Goal: Check status: Check status

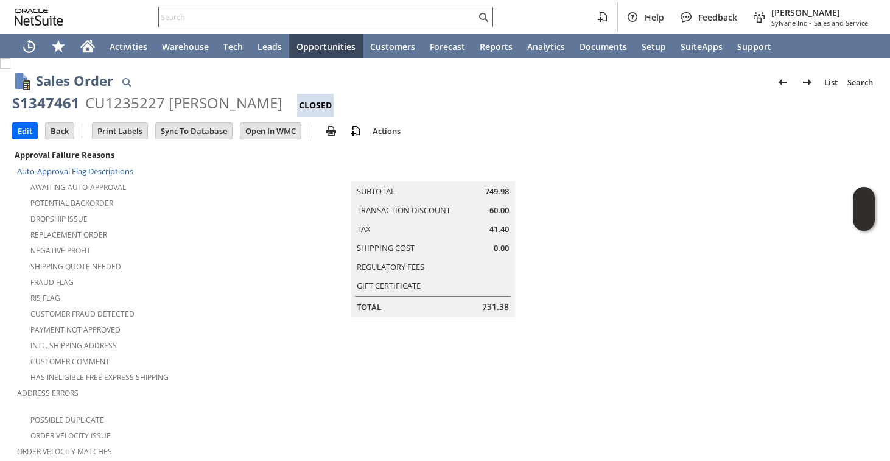
click at [340, 16] on input "text" at bounding box center [317, 17] width 317 height 15
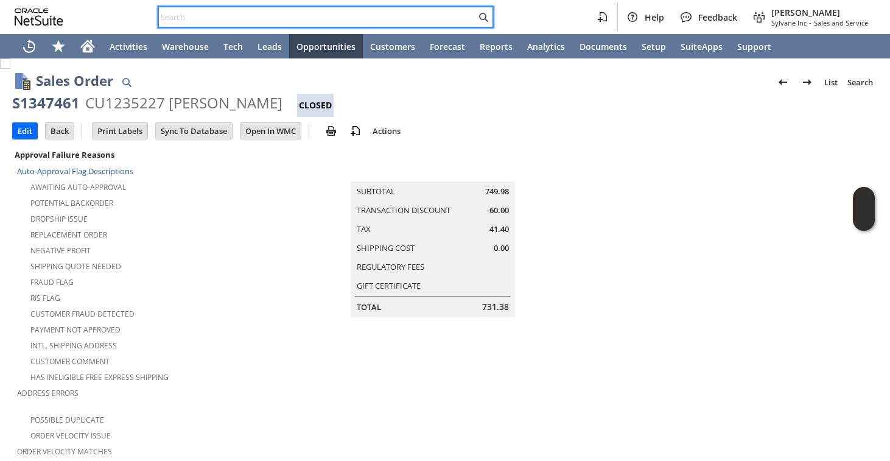
paste input "9542959135"
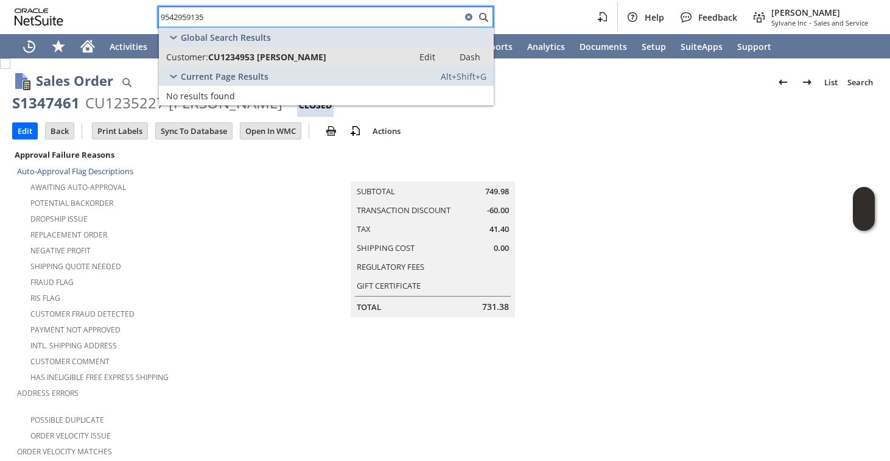
type input "9542959135"
click at [292, 63] on link "Customer: CU1234953 James Plafke Edit Dash" at bounding box center [326, 56] width 335 height 19
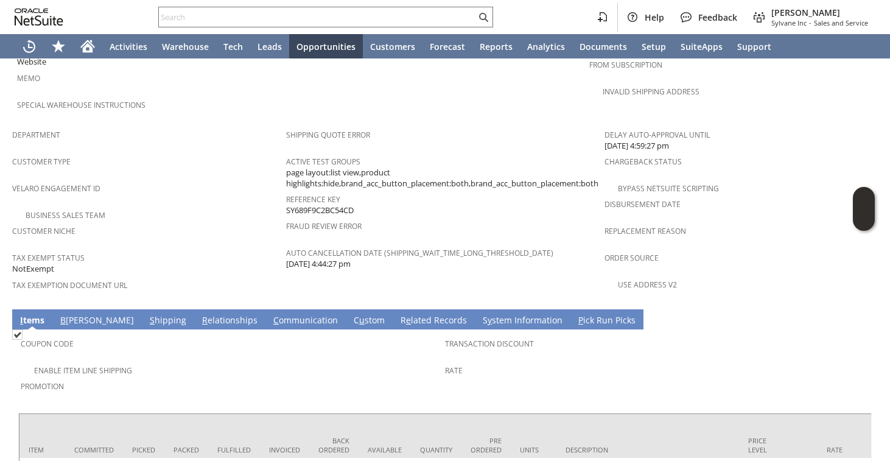
scroll to position [795, 0]
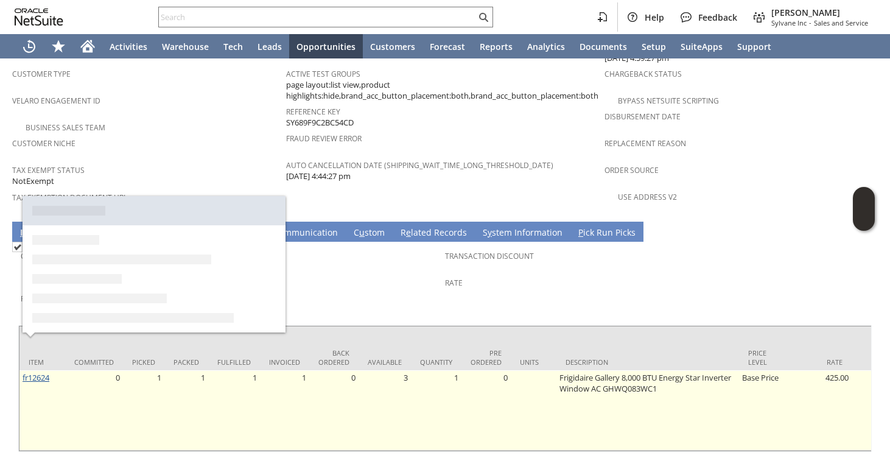
click at [39, 372] on link "fr12624" at bounding box center [36, 377] width 27 height 11
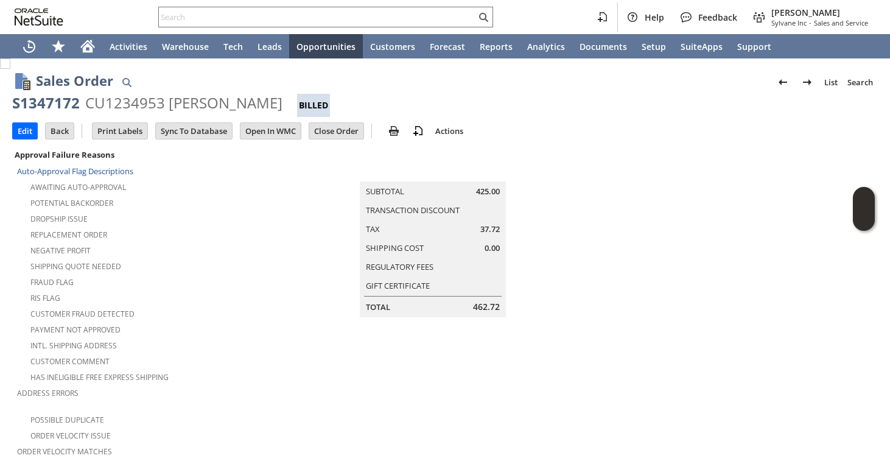
click at [66, 104] on div "S1347172" at bounding box center [46, 102] width 68 height 19
copy div "S1347172"
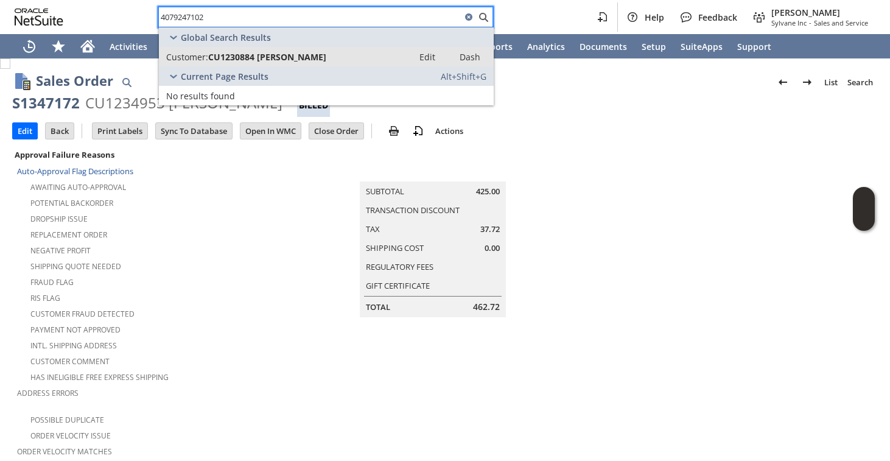
type input "4079247102"
click at [196, 54] on span "Customer:" at bounding box center [187, 57] width 42 height 12
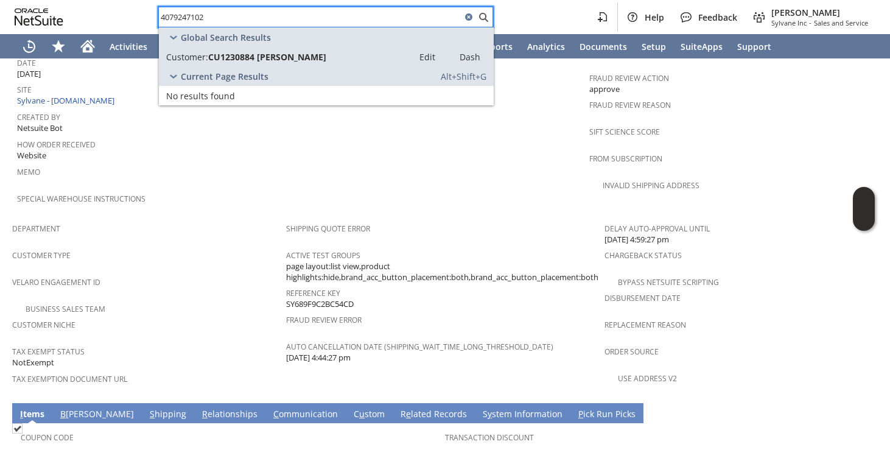
scroll to position [622, 0]
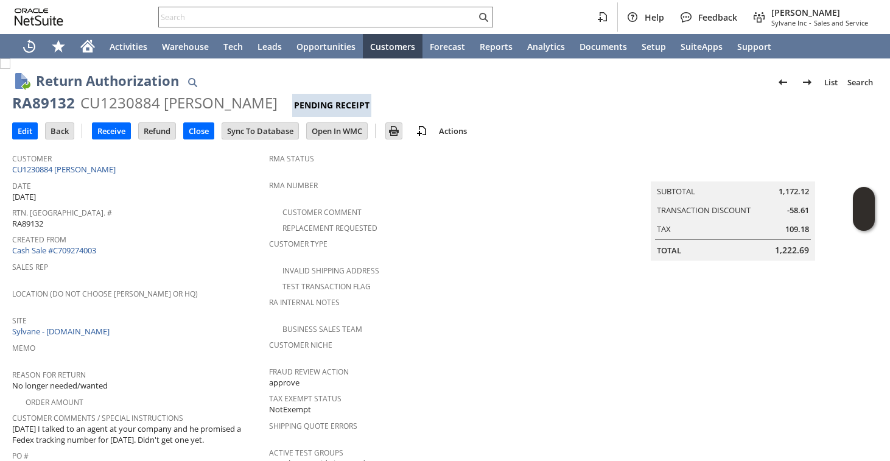
scroll to position [407, 0]
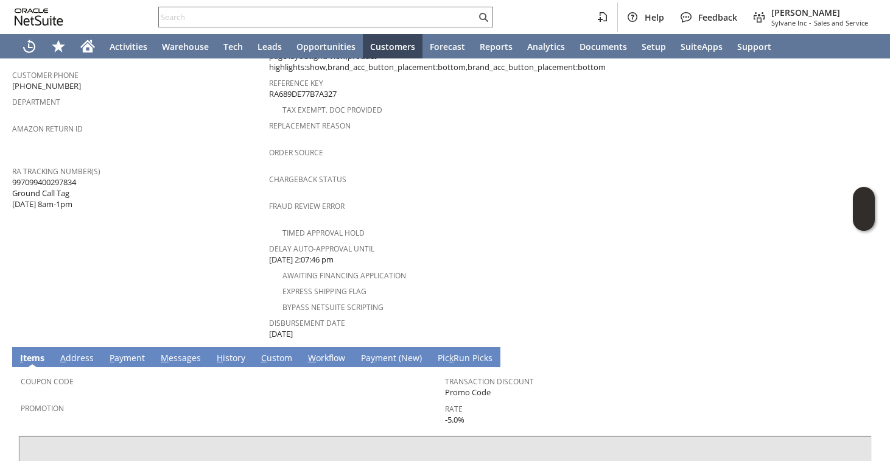
click at [187, 236] on td "Customer CU1230884 [PERSON_NAME] Date [DATE] [GEOGRAPHIC_DATA]. [GEOGRAPHIC_DAT…" at bounding box center [140, 40] width 257 height 601
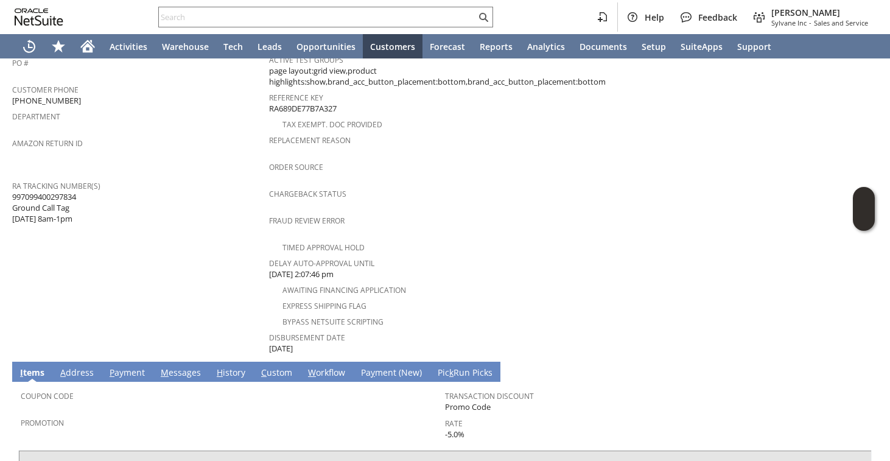
scroll to position [385, 0]
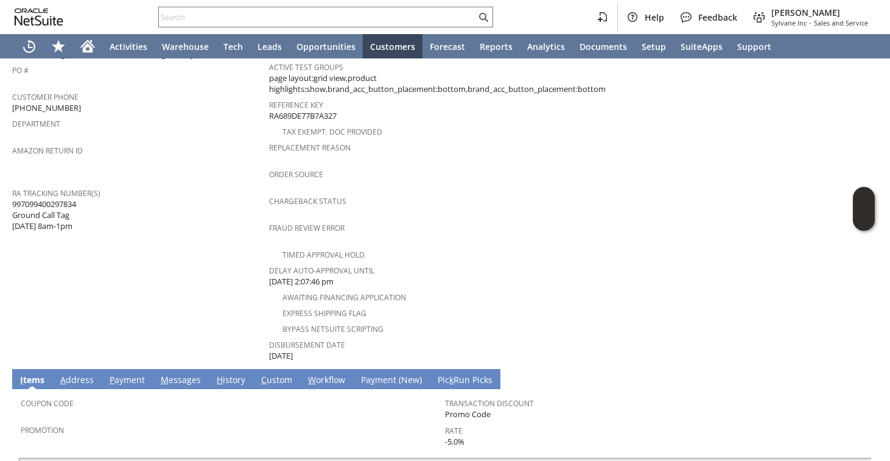
click at [76, 198] on span "997099400297834 Ground Call Tag [DATE] 8am-1pm" at bounding box center [44, 214] width 64 height 33
copy span "997099400297834"
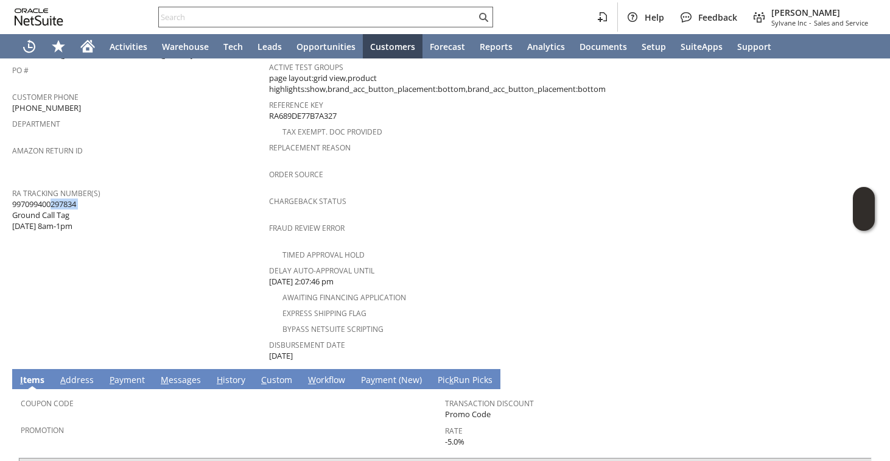
click at [248, 23] on input "text" at bounding box center [317, 17] width 317 height 15
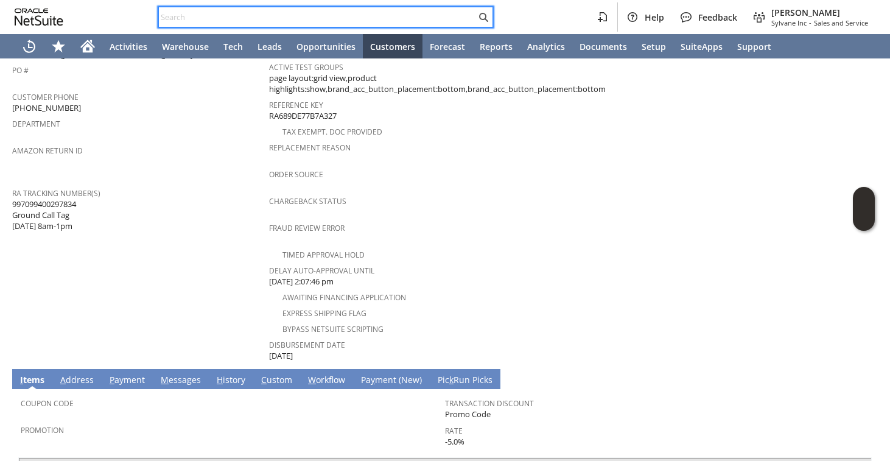
paste input "9843641629"
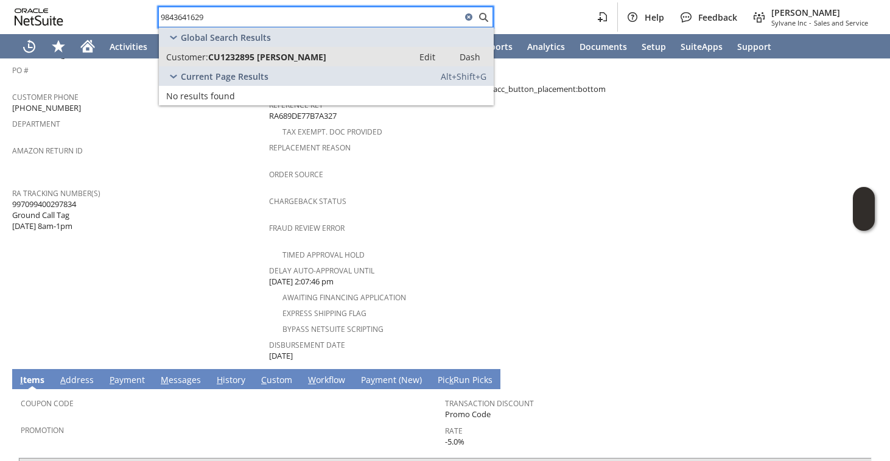
type input "9843641629"
click at [312, 54] on div "Customer: CU1232895 Denzel Palm" at bounding box center [286, 57] width 240 height 12
